Goal: Find specific page/section: Find specific page/section

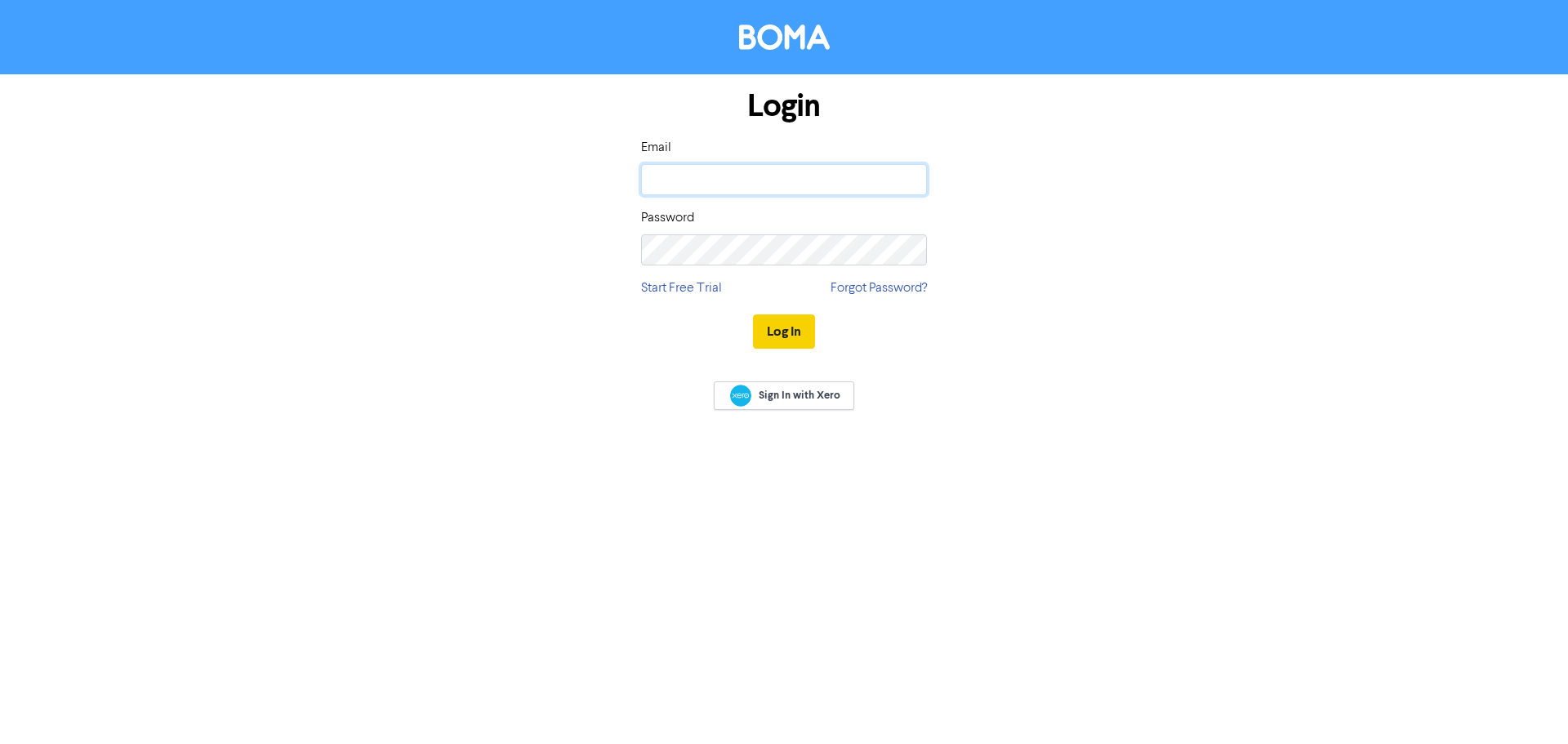
type input "[EMAIL_ADDRESS][DOMAIN_NAME]"
click at [797, 332] on button "Log In" at bounding box center [784, 331] width 62 height 34
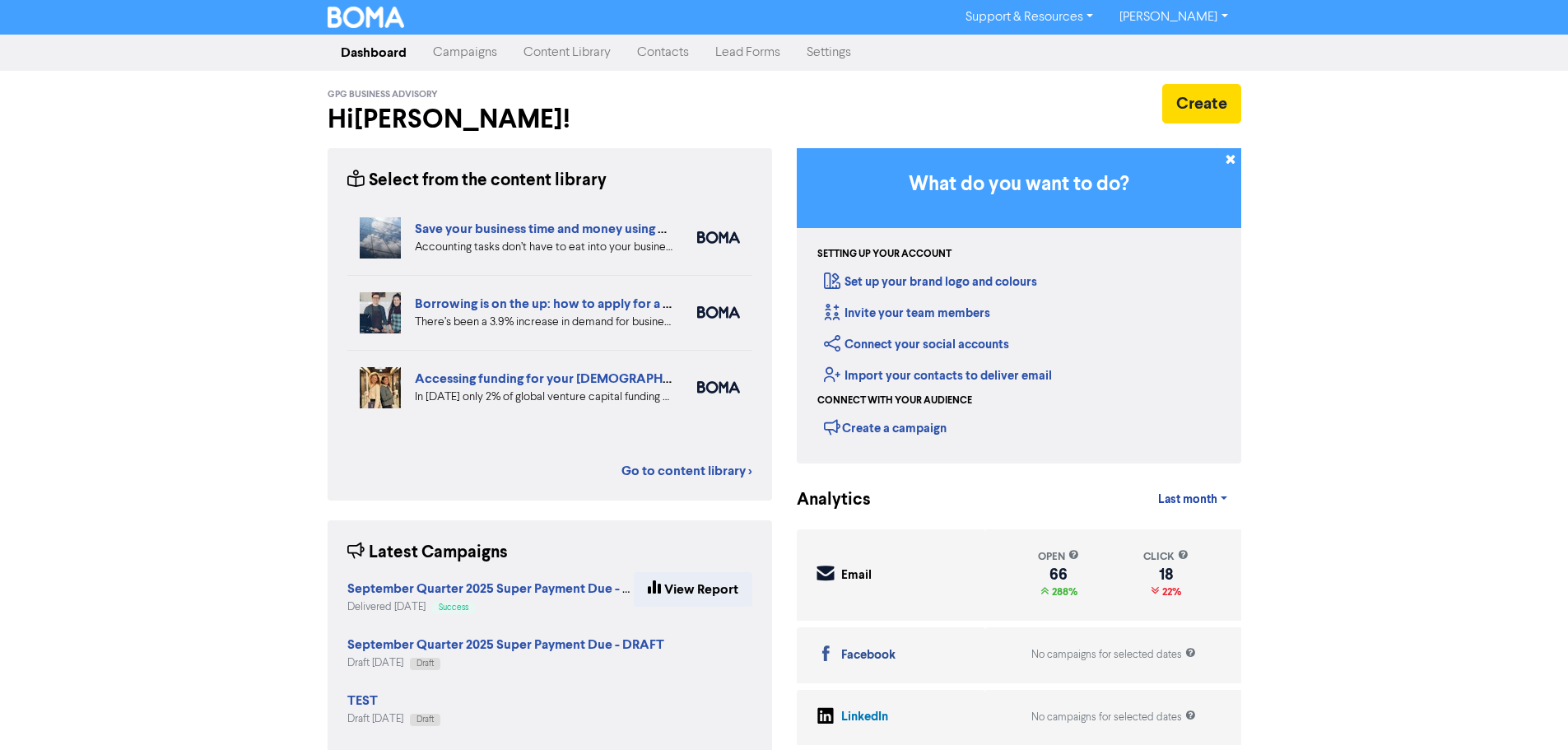
click at [644, 45] on link "Contacts" at bounding box center [663, 52] width 78 height 33
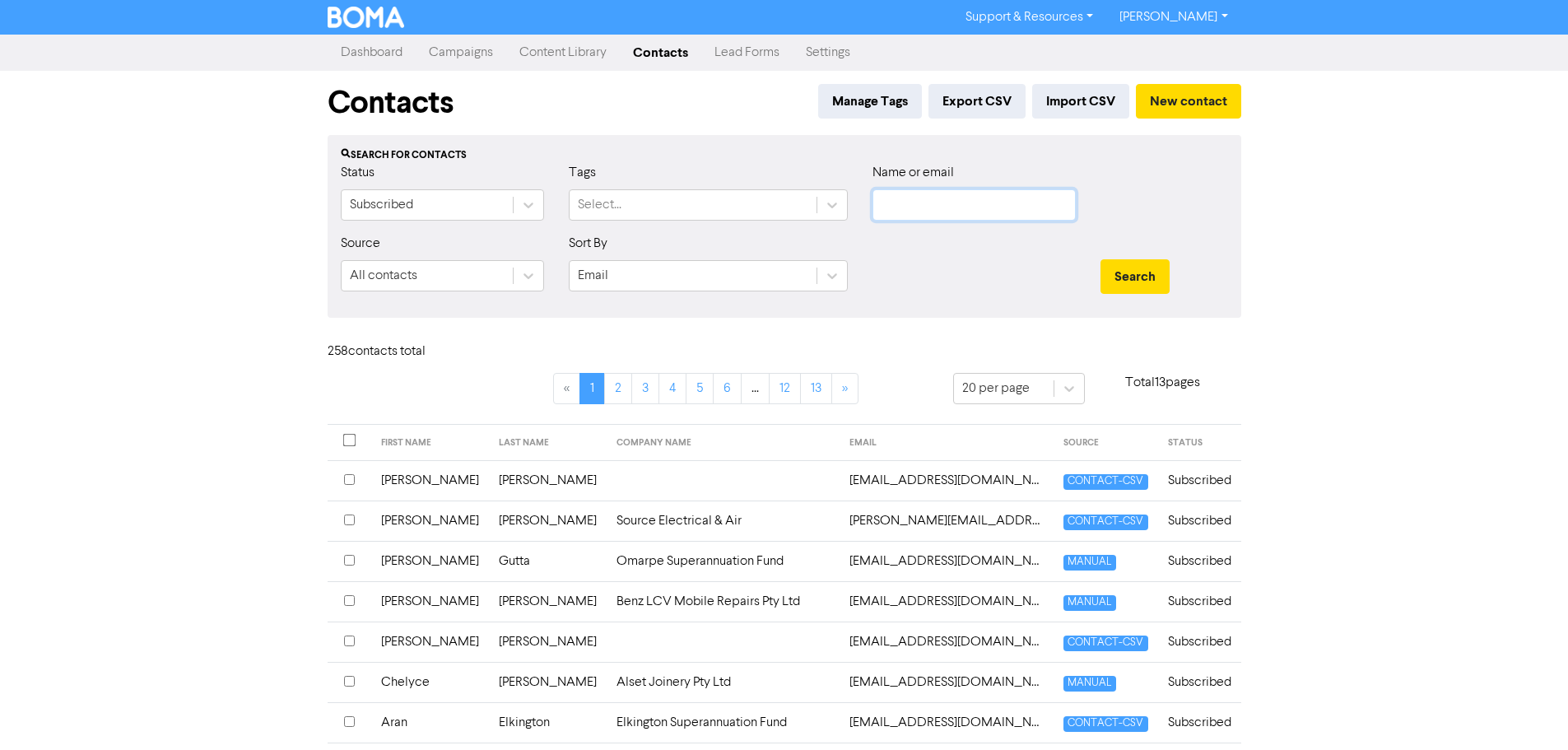
click at [948, 202] on input "text" at bounding box center [974, 204] width 204 height 31
type input "gutta"
click at [1100, 259] on button "Search" at bounding box center [1135, 276] width 69 height 35
